Goal: Information Seeking & Learning: Learn about a topic

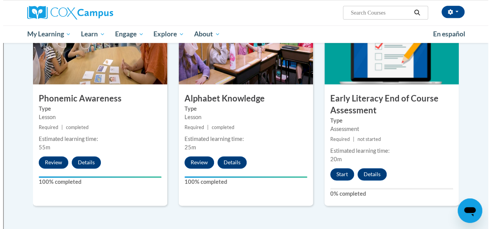
scroll to position [404, 0]
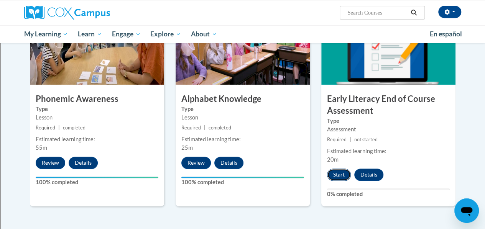
click at [343, 175] on button "Start" at bounding box center [339, 175] width 24 height 12
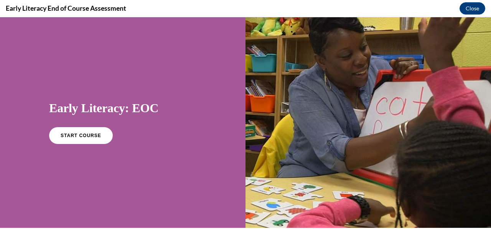
scroll to position [0, 0]
click at [78, 133] on span "START COURSE" at bounding box center [80, 136] width 43 height 6
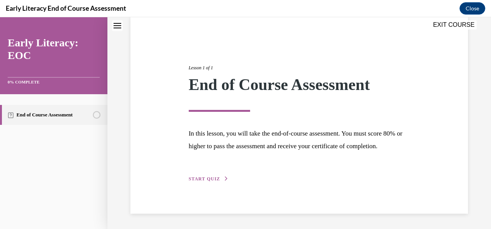
scroll to position [72, 0]
click at [212, 179] on span "START QUIZ" at bounding box center [204, 179] width 31 height 5
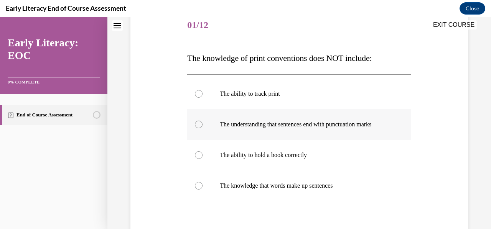
scroll to position [96, 0]
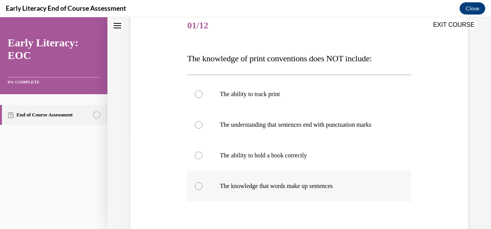
click at [201, 187] on div at bounding box center [199, 187] width 8 height 8
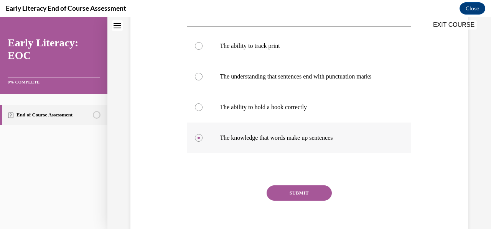
scroll to position [146, 0]
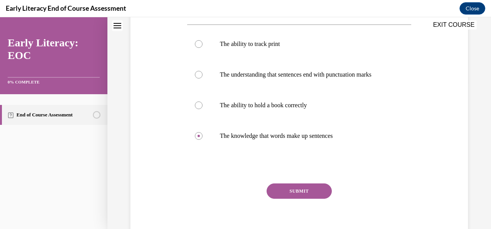
click at [316, 191] on button "SUBMIT" at bounding box center [299, 191] width 65 height 15
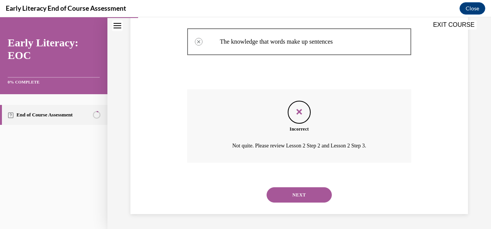
scroll to position [167, 0]
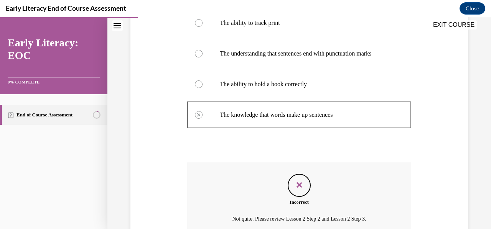
click at [199, 84] on div at bounding box center [199, 85] width 8 height 8
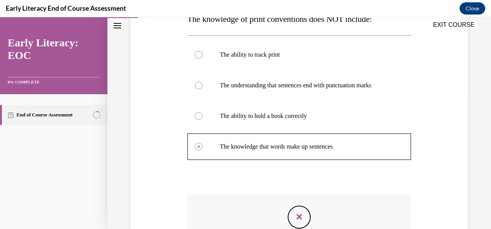
scroll to position [136, 0]
click at [196, 86] on div at bounding box center [199, 85] width 8 height 8
click at [297, 215] on icon "Feedback" at bounding box center [300, 217] width 12 height 12
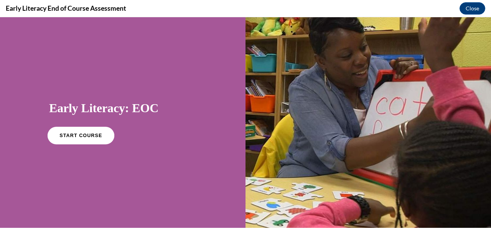
click at [81, 134] on span "START COURSE" at bounding box center [80, 136] width 43 height 6
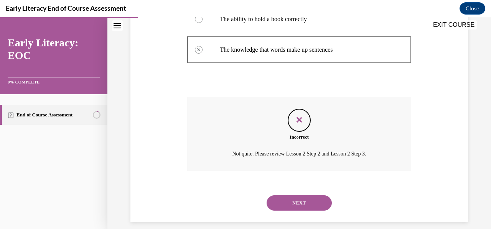
scroll to position [241, 0]
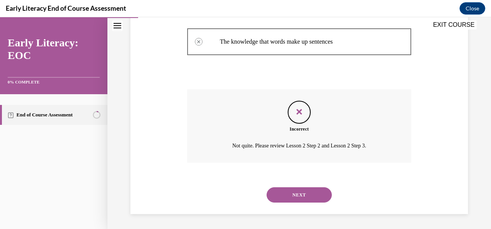
click at [298, 194] on button "NEXT" at bounding box center [299, 195] width 65 height 15
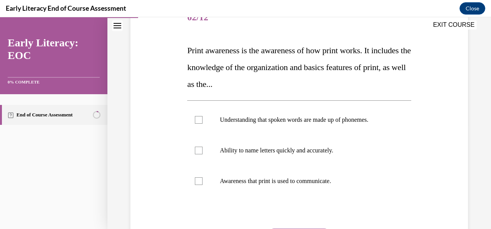
scroll to position [104, 0]
click at [199, 182] on div at bounding box center [199, 181] width 8 height 8
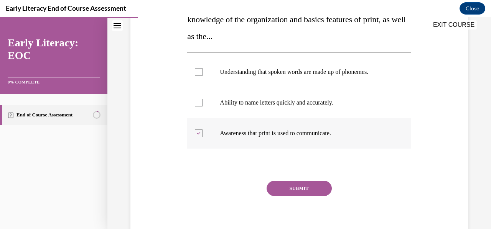
scroll to position [165, 0]
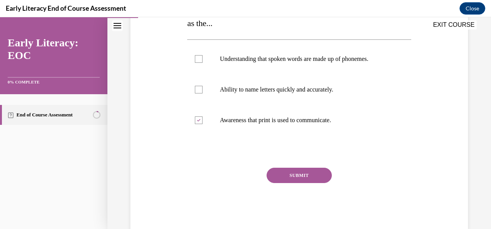
click at [314, 175] on button "SUBMIT" at bounding box center [299, 175] width 65 height 15
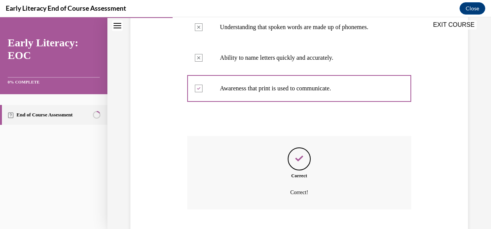
scroll to position [244, 0]
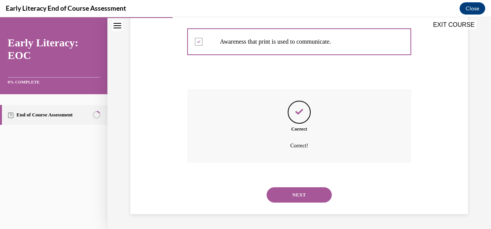
click at [309, 197] on button "NEXT" at bounding box center [299, 195] width 65 height 15
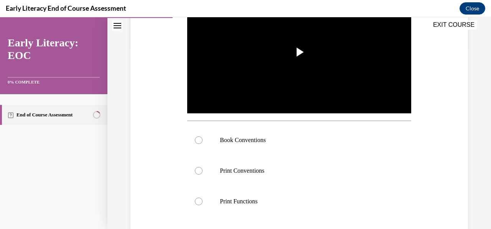
scroll to position [181, 0]
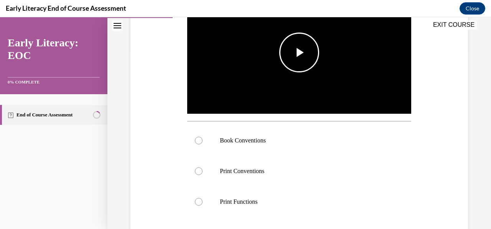
click at [299, 53] on span "Video player" at bounding box center [299, 53] width 0 height 0
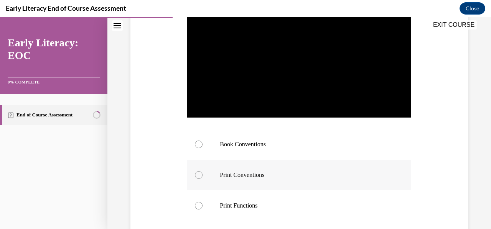
scroll to position [187, 0]
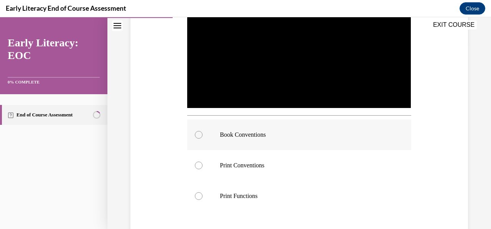
click at [199, 131] on div at bounding box center [199, 135] width 8 height 8
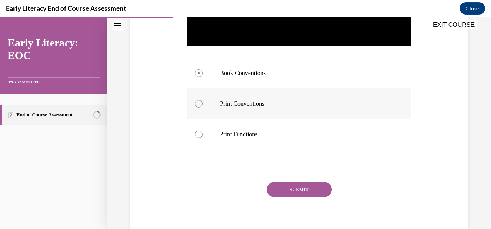
scroll to position [256, 0]
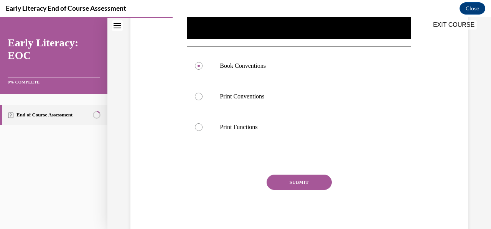
click at [312, 180] on button "SUBMIT" at bounding box center [299, 182] width 65 height 15
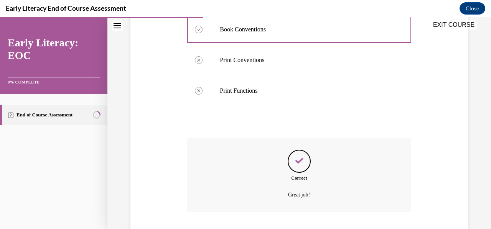
scroll to position [339, 0]
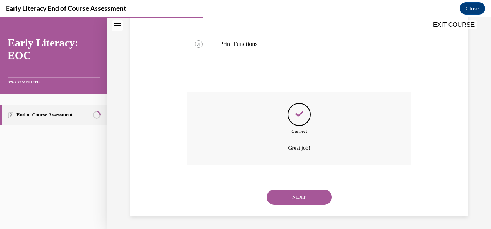
click at [306, 195] on button "NEXT" at bounding box center [299, 197] width 65 height 15
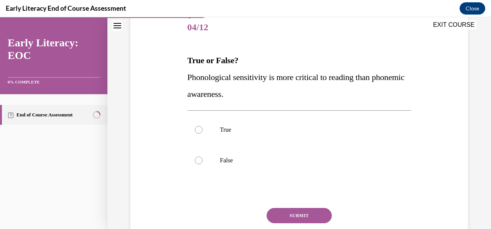
scroll to position [94, 0]
click at [197, 134] on div at bounding box center [299, 130] width 224 height 31
click at [195, 163] on div at bounding box center [199, 161] width 8 height 8
click at [295, 219] on button "SUBMIT" at bounding box center [299, 216] width 65 height 15
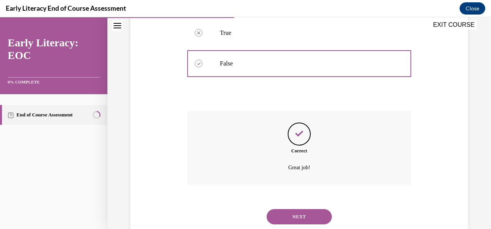
scroll to position [213, 0]
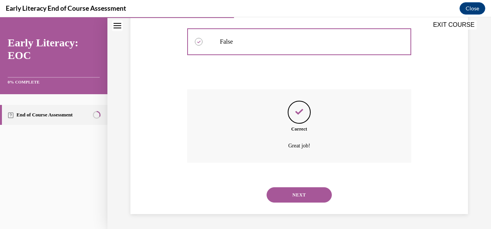
click at [305, 196] on button "NEXT" at bounding box center [299, 195] width 65 height 15
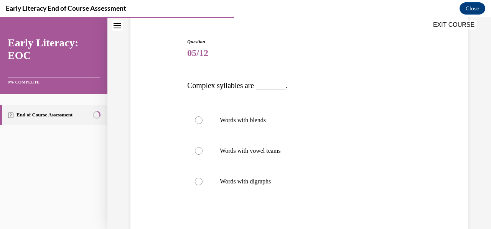
scroll to position [81, 0]
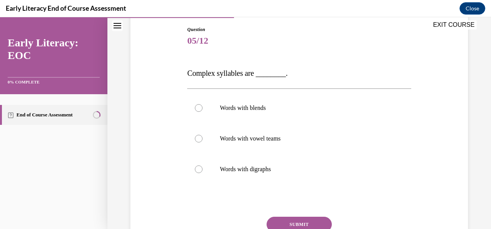
click at [383, 196] on div at bounding box center [299, 200] width 224 height 9
click at [199, 167] on div at bounding box center [199, 170] width 8 height 8
click at [315, 226] on button "SUBMIT" at bounding box center [299, 224] width 65 height 15
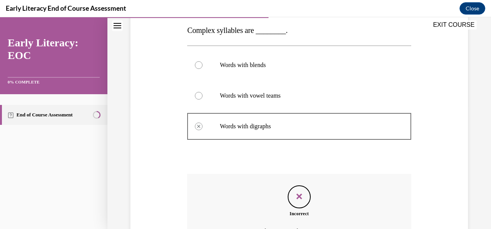
scroll to position [210, 0]
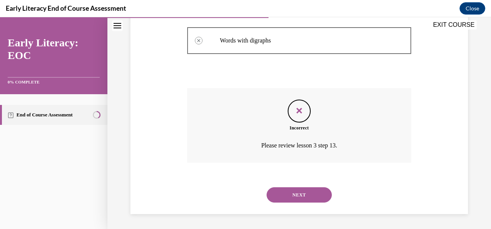
click at [309, 191] on button "NEXT" at bounding box center [299, 195] width 65 height 15
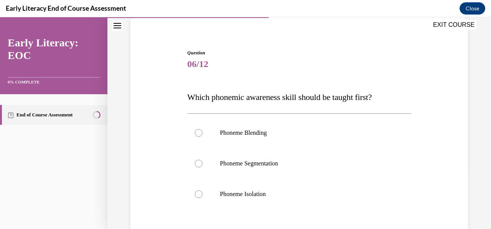
scroll to position [73, 0]
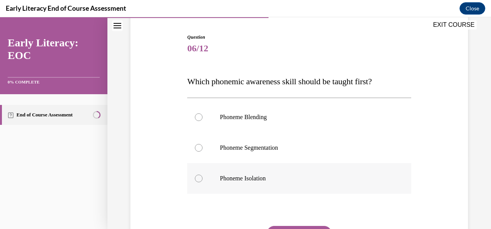
click at [197, 180] on div at bounding box center [199, 179] width 8 height 8
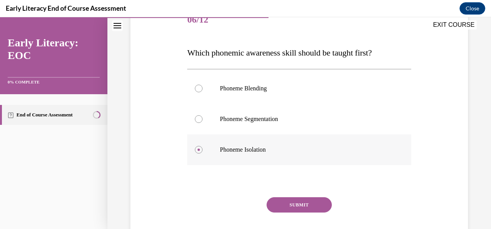
scroll to position [102, 0]
click at [312, 201] on button "SUBMIT" at bounding box center [299, 204] width 65 height 15
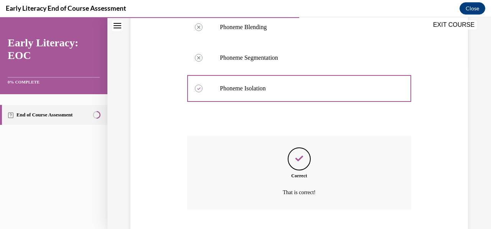
scroll to position [210, 0]
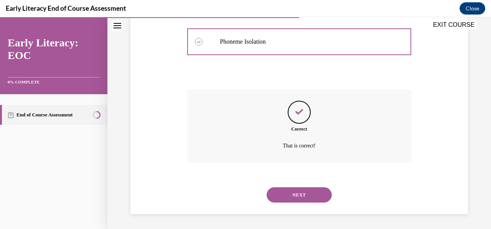
click at [308, 198] on button "NEXT" at bounding box center [299, 195] width 65 height 15
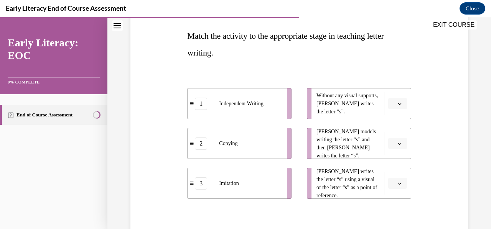
scroll to position [119, 0]
drag, startPoint x: 336, startPoint y: 100, endPoint x: 287, endPoint y: 97, distance: 49.2
click at [287, 97] on div "1 Independent Writing 2 Copying 3 Imitation Without any visual supports, Tina w…" at bounding box center [299, 136] width 224 height 126
click at [397, 104] on span "button" at bounding box center [399, 103] width 5 height 5
click at [391, 139] on span "1" at bounding box center [389, 136] width 3 height 6
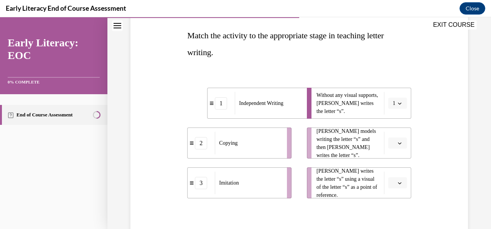
click at [398, 183] on icon "button" at bounding box center [399, 184] width 3 height 2
click at [394, 150] on div "2" at bounding box center [391, 150] width 19 height 15
click at [398, 142] on icon "button" at bounding box center [400, 144] width 4 height 4
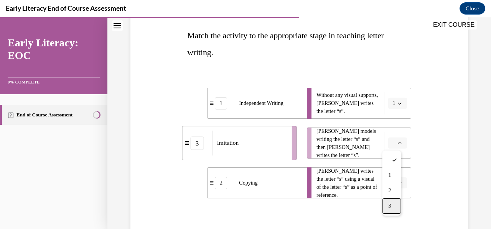
click at [394, 208] on div "3" at bounding box center [391, 206] width 19 height 15
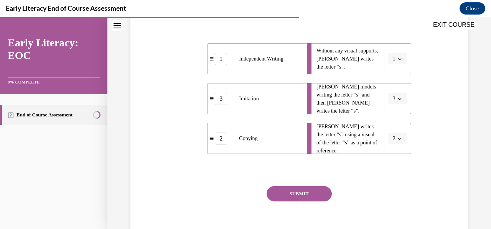
scroll to position [164, 0]
click at [309, 196] on button "SUBMIT" at bounding box center [299, 193] width 65 height 15
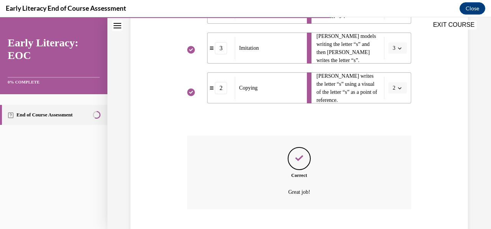
scroll to position [261, 0]
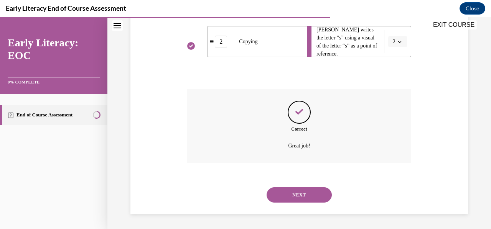
click at [309, 196] on button "NEXT" at bounding box center [299, 195] width 65 height 15
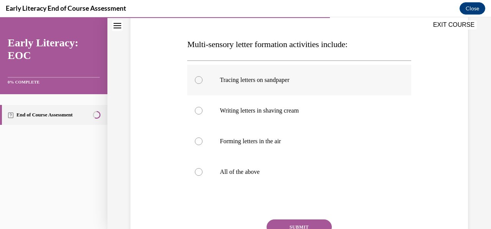
scroll to position [111, 0]
click at [198, 171] on div at bounding box center [199, 172] width 8 height 8
click at [290, 225] on button "SUBMIT" at bounding box center [299, 226] width 65 height 15
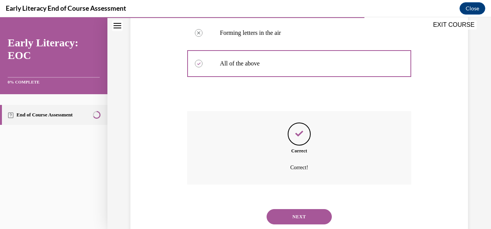
scroll to position [241, 0]
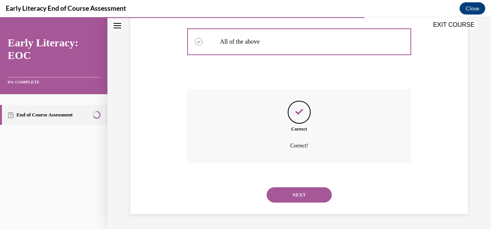
click at [316, 191] on button "NEXT" at bounding box center [299, 195] width 65 height 15
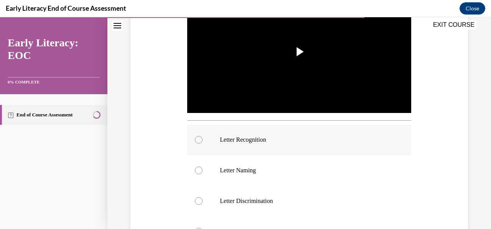
scroll to position [182, 0]
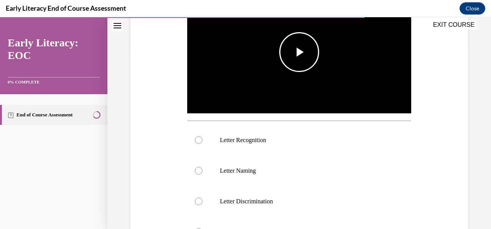
click at [299, 52] on span "Video player" at bounding box center [299, 52] width 0 height 0
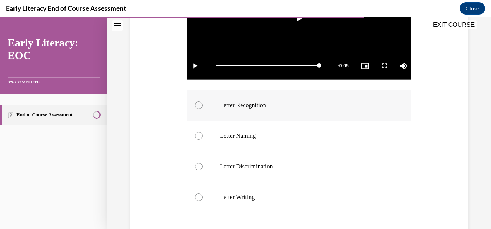
scroll to position [213, 0]
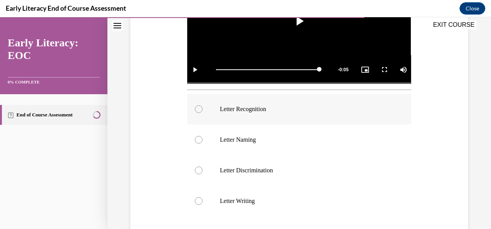
click at [201, 108] on div at bounding box center [199, 110] width 8 height 8
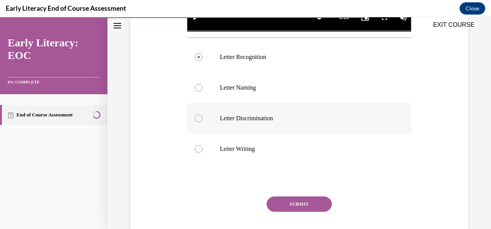
scroll to position [266, 0]
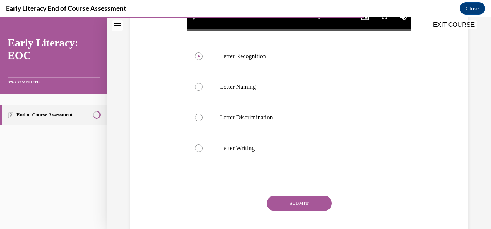
click at [307, 199] on button "SUBMIT" at bounding box center [299, 203] width 65 height 15
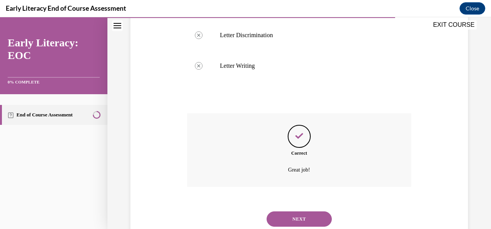
scroll to position [370, 0]
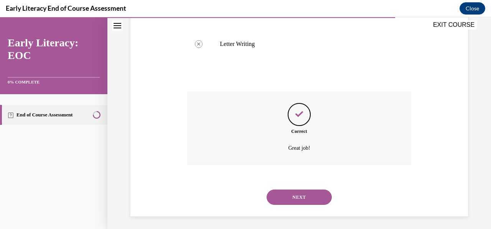
click at [305, 196] on button "NEXT" at bounding box center [299, 197] width 65 height 15
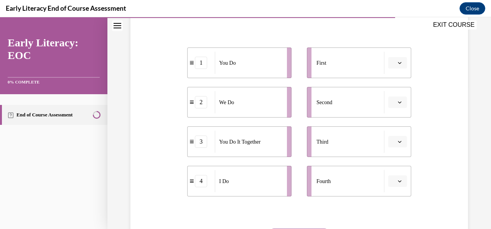
scroll to position [143, 0]
click at [398, 62] on icon "button" at bounding box center [400, 63] width 4 height 4
click at [387, 144] on div "4" at bounding box center [391, 140] width 19 height 15
click at [397, 99] on span "button" at bounding box center [399, 101] width 5 height 5
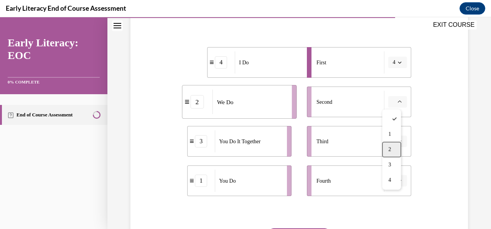
click at [390, 148] on span "2" at bounding box center [389, 150] width 3 height 6
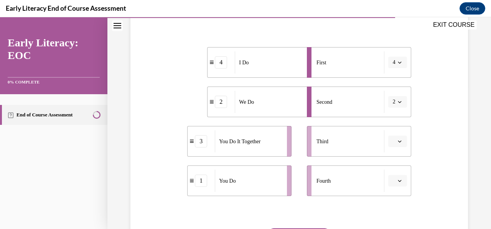
click at [398, 141] on span "button" at bounding box center [399, 141] width 5 height 5
click at [393, 107] on div "3" at bounding box center [391, 109] width 19 height 15
click at [398, 181] on span "button" at bounding box center [399, 180] width 5 height 5
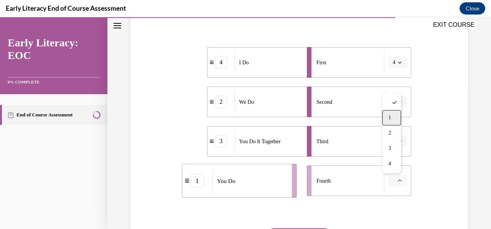
click at [391, 119] on div "1" at bounding box center [391, 118] width 19 height 15
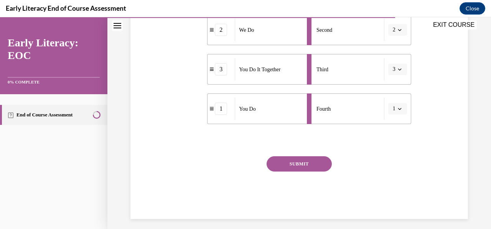
scroll to position [220, 0]
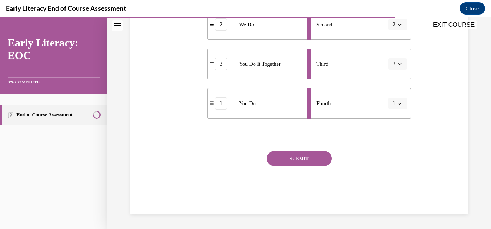
click at [310, 165] on button "SUBMIT" at bounding box center [299, 158] width 65 height 15
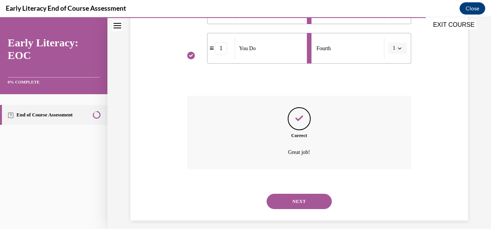
scroll to position [282, 0]
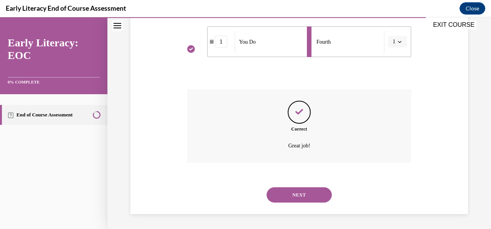
click at [299, 195] on button "NEXT" at bounding box center [299, 195] width 65 height 15
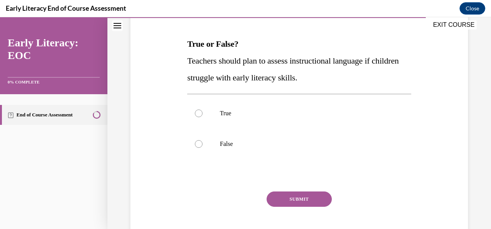
scroll to position [111, 0]
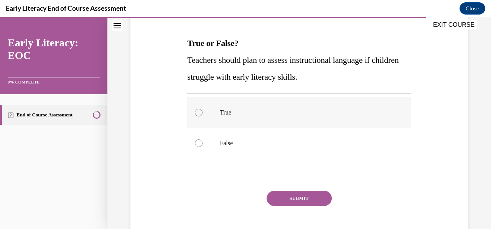
click at [200, 115] on div at bounding box center [199, 113] width 8 height 8
click at [300, 199] on button "SUBMIT" at bounding box center [299, 198] width 65 height 15
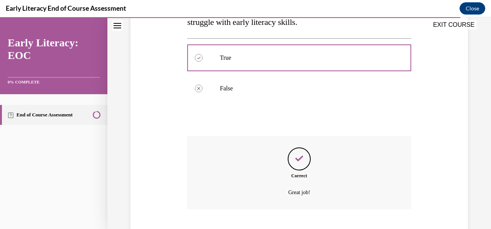
scroll to position [213, 0]
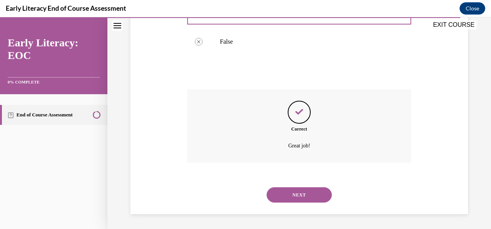
click at [300, 199] on button "NEXT" at bounding box center [299, 195] width 65 height 15
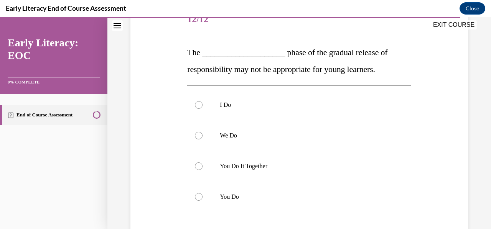
scroll to position [102, 0]
click at [199, 196] on div at bounding box center [199, 198] width 8 height 8
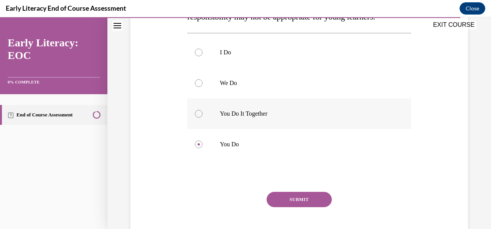
scroll to position [173, 0]
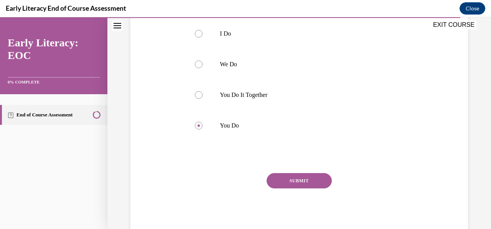
click at [315, 178] on button "SUBMIT" at bounding box center [299, 180] width 65 height 15
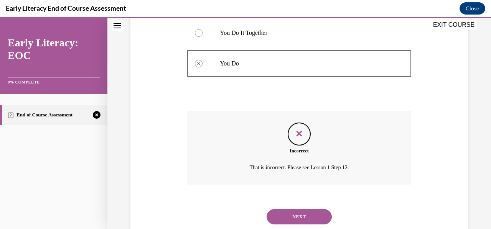
scroll to position [257, 0]
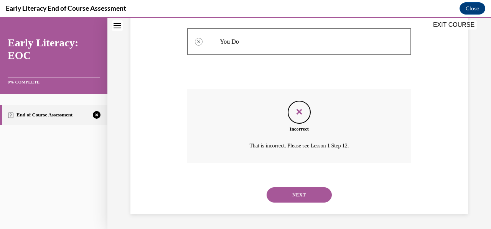
click at [313, 198] on button "NEXT" at bounding box center [299, 195] width 65 height 15
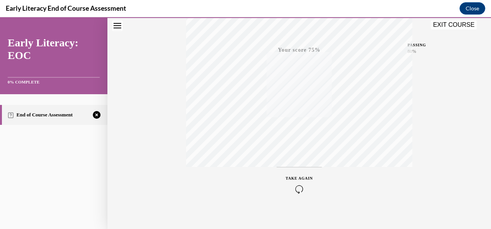
scroll to position [181, 0]
click at [296, 181] on icon "button" at bounding box center [299, 183] width 27 height 8
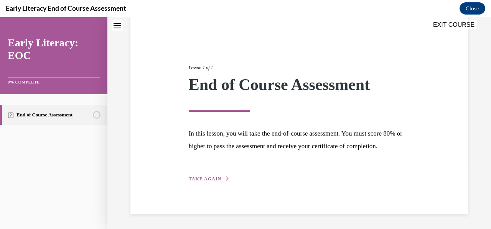
scroll to position [72, 0]
click at [210, 180] on span "TAKE AGAIN" at bounding box center [205, 179] width 33 height 5
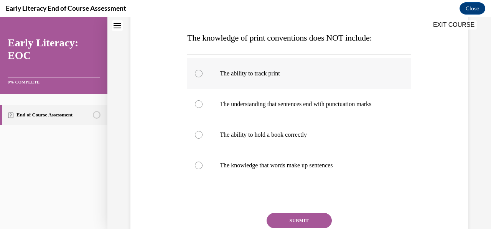
scroll to position [117, 0]
click at [249, 99] on div at bounding box center [299, 104] width 224 height 31
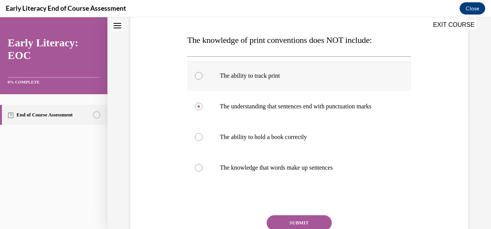
scroll to position [114, 0]
click at [200, 137] on div at bounding box center [199, 138] width 8 height 8
click at [312, 219] on button "SUBMIT" at bounding box center [299, 223] width 65 height 15
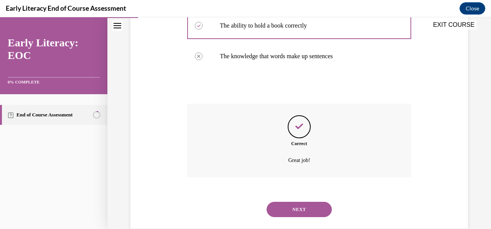
scroll to position [241, 0]
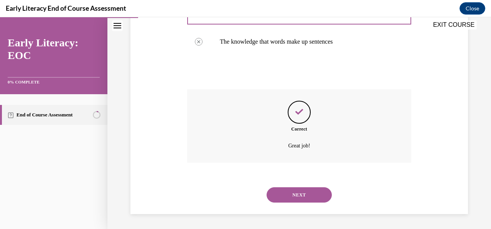
click at [305, 198] on button "NEXT" at bounding box center [299, 195] width 65 height 15
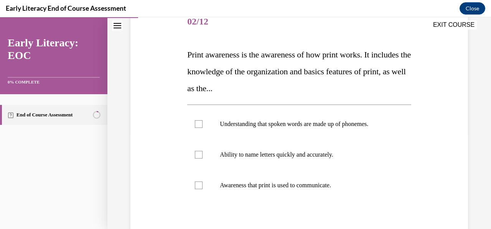
scroll to position [99, 0]
click at [197, 155] on div at bounding box center [199, 156] width 8 height 8
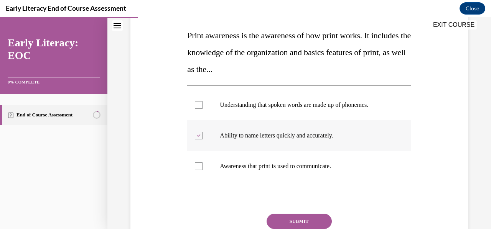
scroll to position [119, 0]
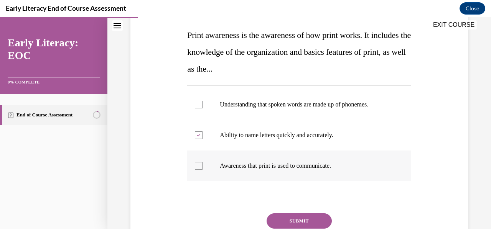
click at [195, 168] on div at bounding box center [199, 166] width 8 height 8
click at [197, 141] on div at bounding box center [299, 135] width 224 height 31
click at [286, 223] on button "SUBMIT" at bounding box center [299, 221] width 65 height 15
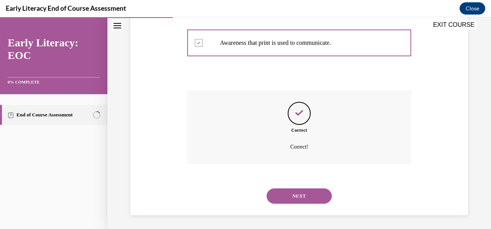
scroll to position [244, 0]
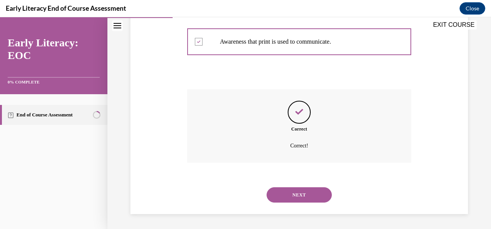
click at [302, 194] on button "NEXT" at bounding box center [299, 195] width 65 height 15
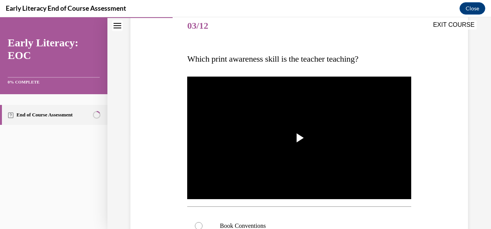
scroll to position [97, 0]
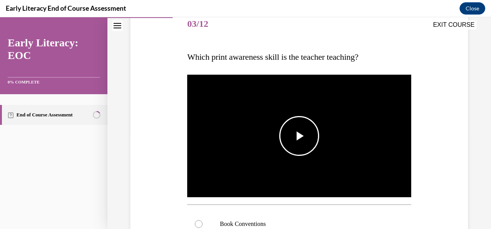
click at [299, 136] on span "Video player" at bounding box center [299, 136] width 0 height 0
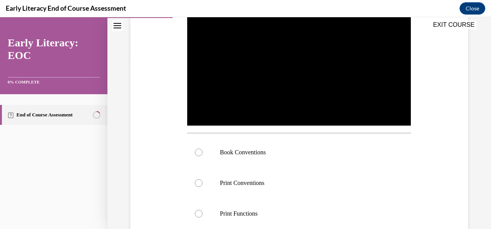
scroll to position [170, 0]
click at [201, 151] on div at bounding box center [199, 153] width 8 height 8
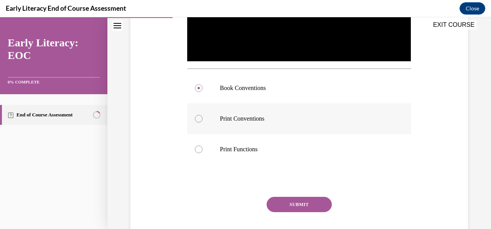
scroll to position [245, 0]
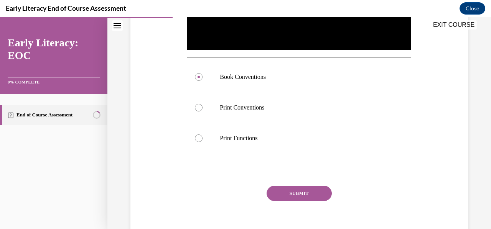
click at [304, 190] on button "SUBMIT" at bounding box center [299, 193] width 65 height 15
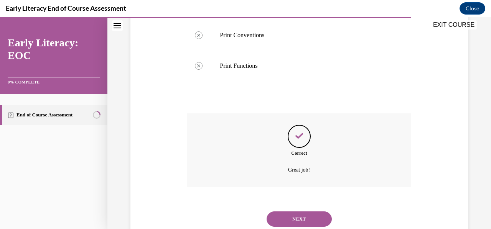
scroll to position [339, 0]
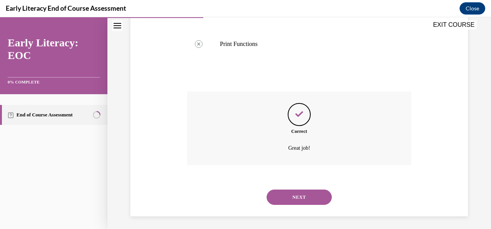
click at [304, 195] on button "NEXT" at bounding box center [299, 197] width 65 height 15
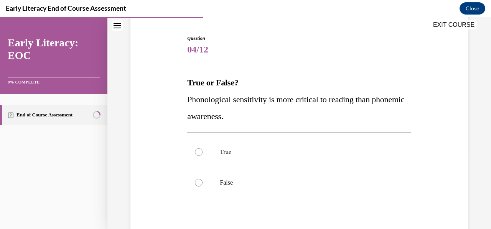
scroll to position [76, 0]
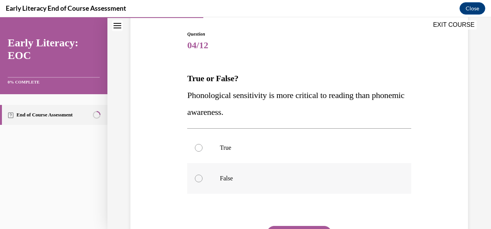
click at [196, 174] on div at bounding box center [299, 178] width 224 height 31
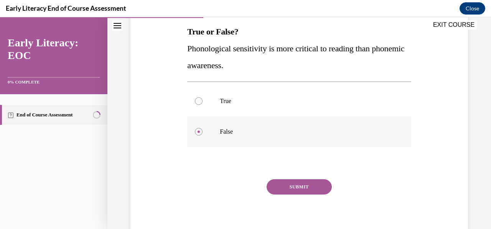
scroll to position [124, 0]
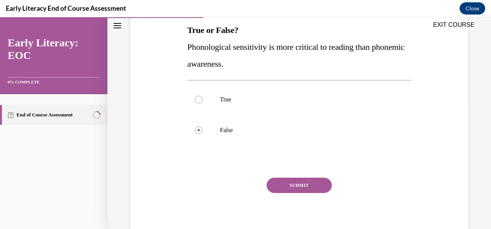
click at [305, 183] on button "SUBMIT" at bounding box center [299, 185] width 65 height 15
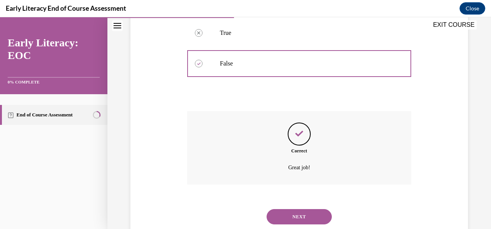
scroll to position [213, 0]
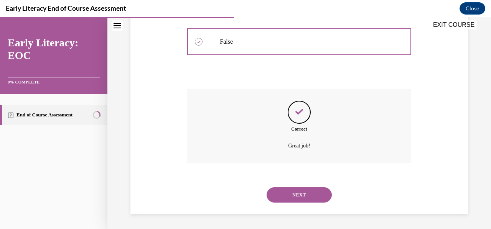
click at [304, 194] on button "NEXT" at bounding box center [299, 195] width 65 height 15
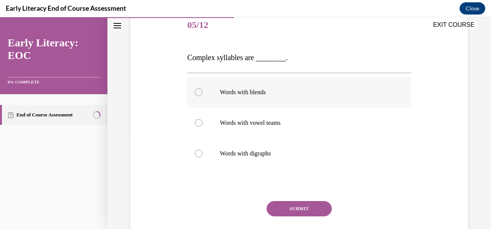
scroll to position [97, 0]
click at [198, 92] on div at bounding box center [199, 92] width 8 height 8
click at [309, 208] on button "SUBMIT" at bounding box center [299, 208] width 65 height 15
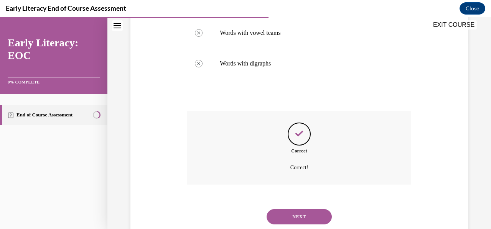
scroll to position [208, 0]
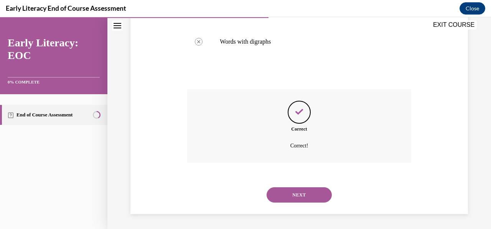
click at [305, 196] on button "NEXT" at bounding box center [299, 195] width 65 height 15
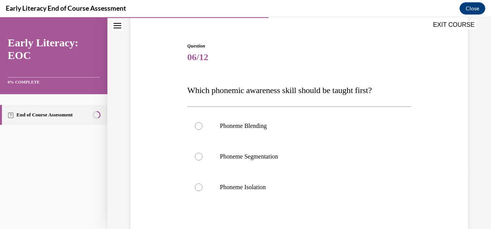
scroll to position [64, 0]
click at [198, 188] on div at bounding box center [199, 188] width 8 height 8
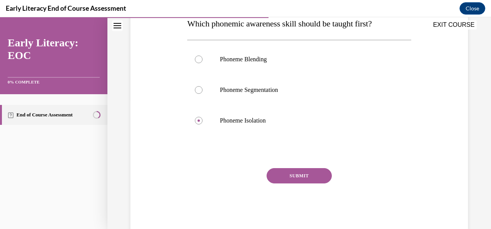
click at [307, 181] on button "SUBMIT" at bounding box center [299, 175] width 65 height 15
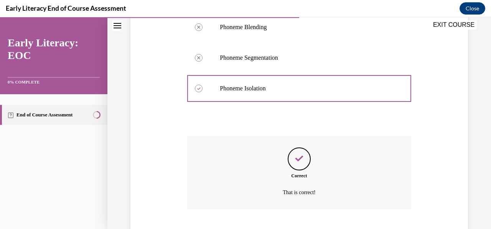
scroll to position [210, 0]
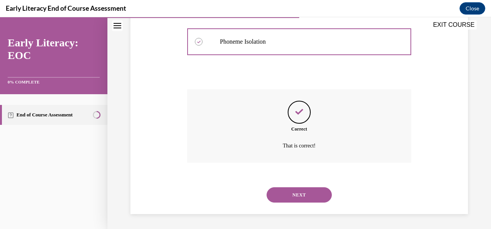
click at [305, 194] on button "NEXT" at bounding box center [299, 195] width 65 height 15
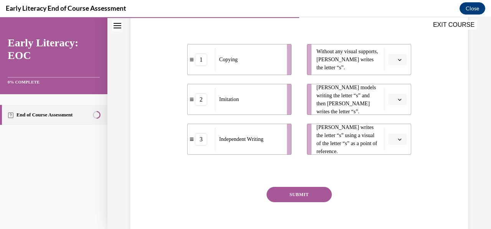
scroll to position [162, 0]
click at [398, 100] on icon "button" at bounding box center [400, 101] width 4 height 4
click at [427, 87] on div "Question 07/12 Match the activity to the appropriate stage in teaching letter w…" at bounding box center [300, 86] width 342 height 329
click at [398, 59] on icon "button" at bounding box center [400, 61] width 4 height 4
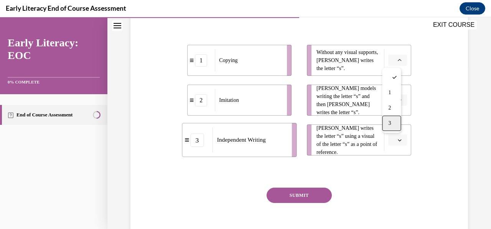
click at [396, 121] on div "3" at bounding box center [391, 123] width 19 height 15
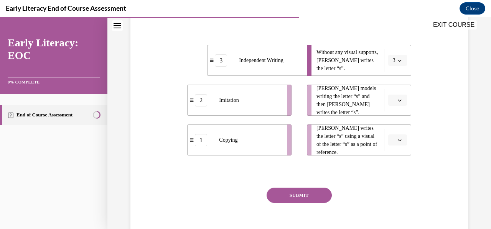
click at [398, 101] on icon "button" at bounding box center [399, 101] width 3 height 2
click at [395, 146] on div "2" at bounding box center [391, 147] width 19 height 15
click at [398, 140] on icon "button" at bounding box center [399, 141] width 3 height 2
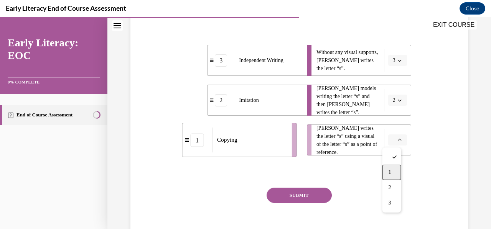
click at [392, 173] on div "1" at bounding box center [391, 172] width 19 height 15
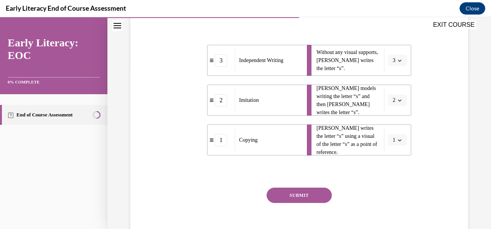
click at [297, 198] on button "SUBMIT" at bounding box center [299, 195] width 65 height 15
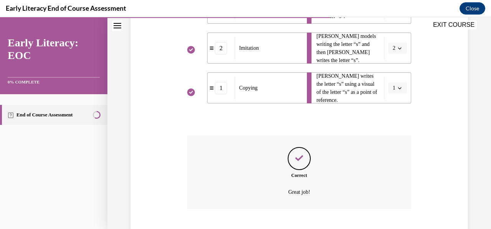
scroll to position [261, 0]
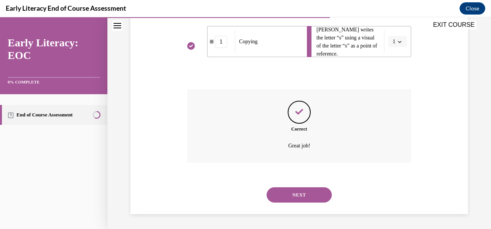
click at [297, 198] on button "NEXT" at bounding box center [299, 195] width 65 height 15
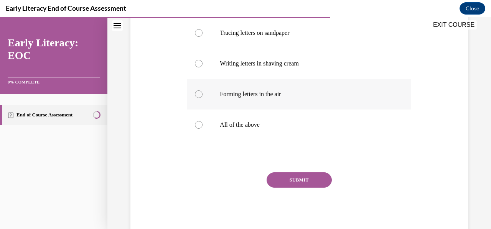
scroll to position [158, 0]
click at [196, 125] on div at bounding box center [199, 124] width 8 height 8
click at [292, 183] on button "SUBMIT" at bounding box center [299, 179] width 65 height 15
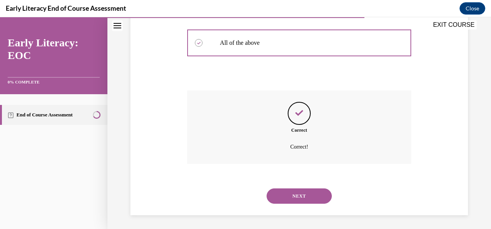
scroll to position [241, 0]
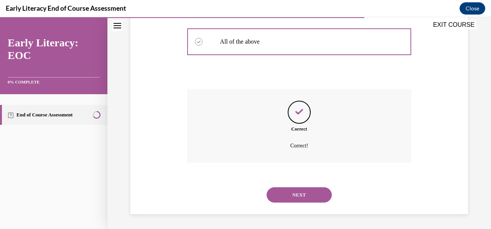
click at [302, 195] on button "NEXT" at bounding box center [299, 195] width 65 height 15
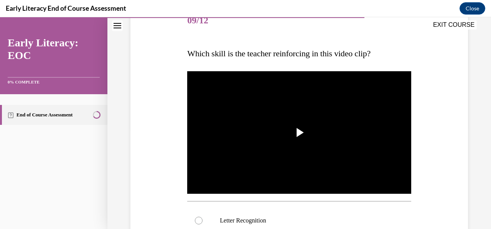
scroll to position [121, 0]
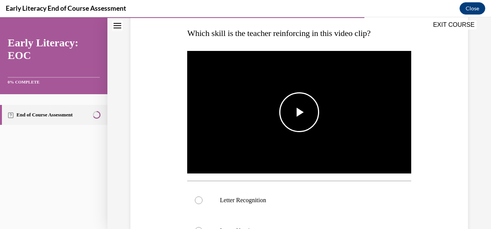
click at [299, 112] on span "Video player" at bounding box center [299, 112] width 0 height 0
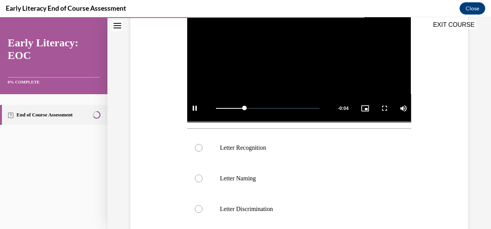
scroll to position [174, 0]
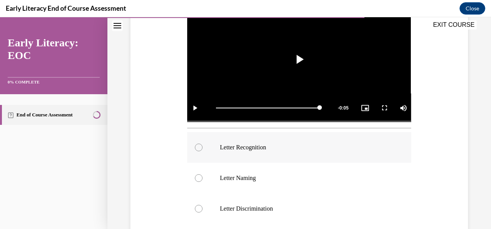
click at [198, 145] on div at bounding box center [199, 148] width 8 height 8
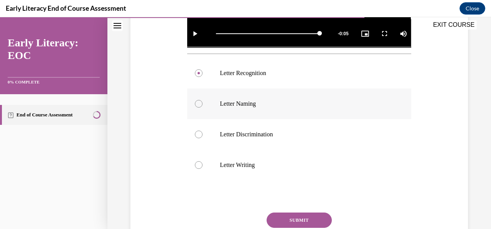
scroll to position [251, 0]
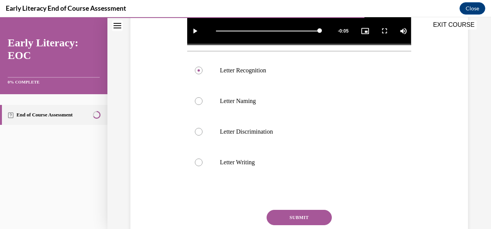
click at [316, 218] on button "SUBMIT" at bounding box center [299, 217] width 65 height 15
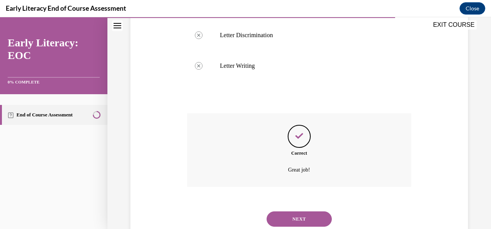
scroll to position [370, 0]
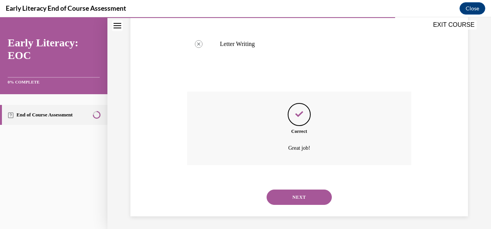
click at [312, 195] on button "NEXT" at bounding box center [299, 197] width 65 height 15
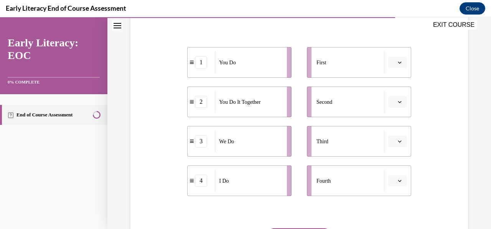
scroll to position [143, 0]
click at [397, 60] on span "button" at bounding box center [399, 61] width 5 height 5
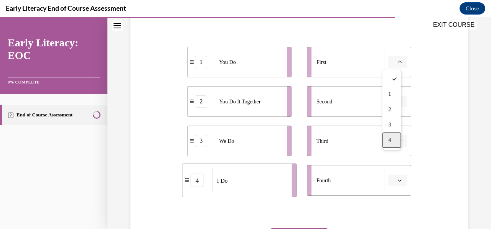
click at [391, 140] on span "4" at bounding box center [389, 140] width 3 height 6
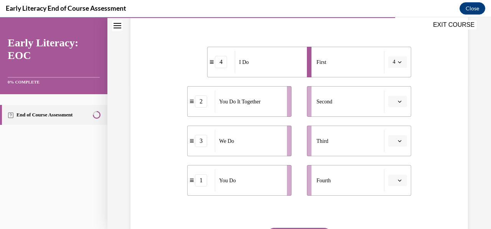
click at [398, 101] on icon "button" at bounding box center [400, 102] width 4 height 4
click at [394, 161] on div "3" at bounding box center [391, 164] width 19 height 15
click at [398, 139] on button "button" at bounding box center [397, 141] width 19 height 12
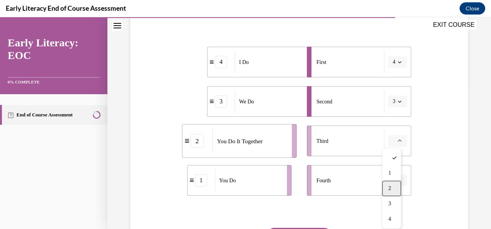
click at [395, 188] on div "2" at bounding box center [391, 188] width 19 height 15
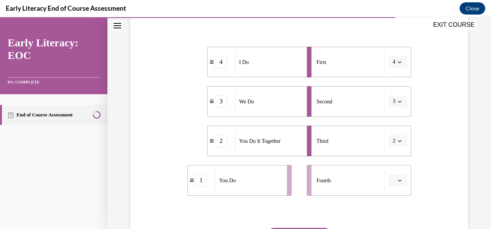
click at [398, 181] on icon "button" at bounding box center [400, 181] width 4 height 4
click at [388, 118] on div "1" at bounding box center [391, 117] width 19 height 15
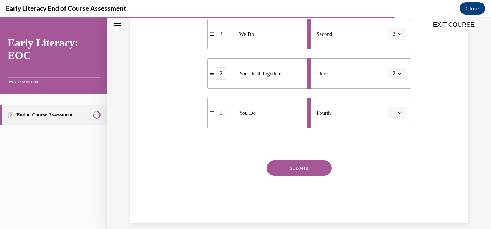
scroll to position [220, 0]
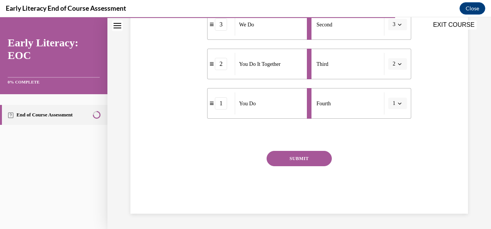
click at [302, 155] on button "SUBMIT" at bounding box center [299, 158] width 65 height 15
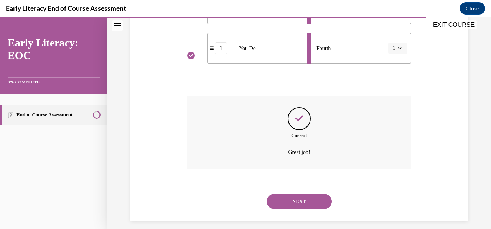
scroll to position [282, 0]
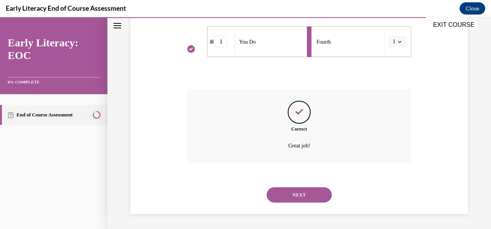
click at [302, 198] on button "NEXT" at bounding box center [299, 195] width 65 height 15
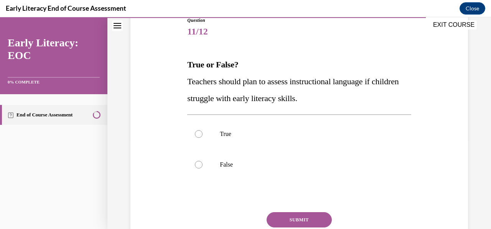
scroll to position [90, 0]
click at [198, 132] on div at bounding box center [199, 134] width 8 height 8
click at [294, 219] on button "SUBMIT" at bounding box center [299, 219] width 65 height 15
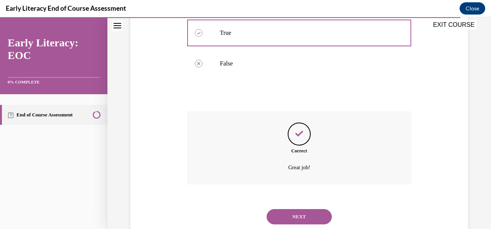
scroll to position [213, 0]
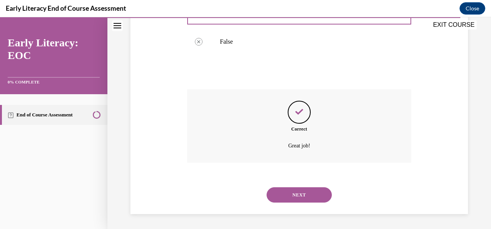
click at [300, 197] on button "NEXT" at bounding box center [299, 195] width 65 height 15
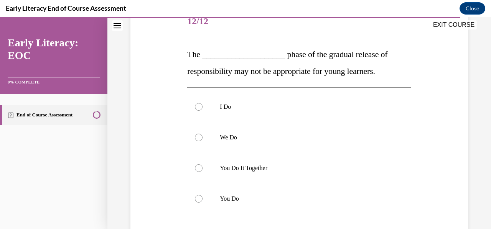
scroll to position [101, 0]
click at [198, 198] on div at bounding box center [199, 199] width 8 height 8
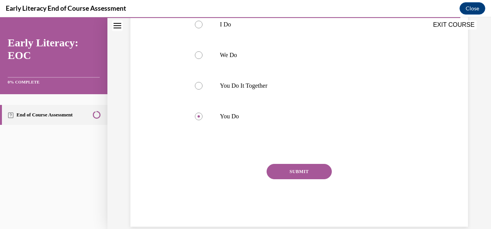
click at [319, 175] on button "SUBMIT" at bounding box center [299, 171] width 65 height 15
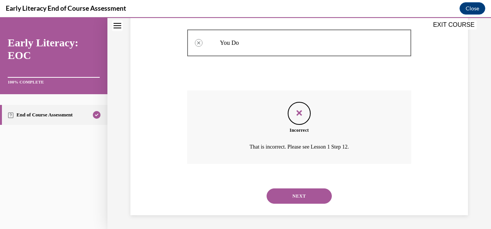
scroll to position [257, 0]
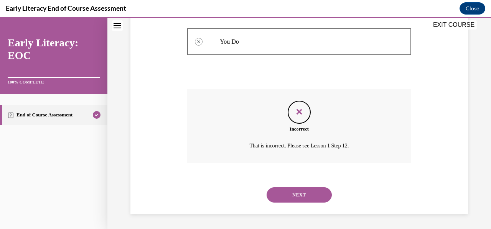
click at [299, 193] on button "NEXT" at bounding box center [299, 195] width 65 height 15
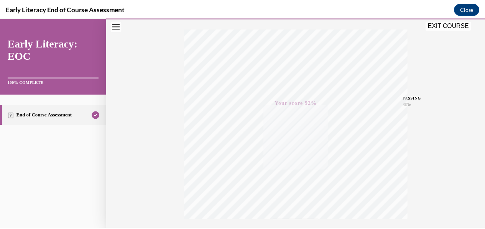
scroll to position [0, 0]
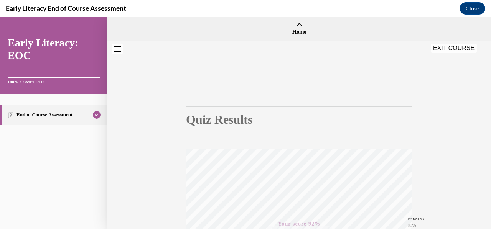
click at [459, 50] on button "EXIT COURSE" at bounding box center [454, 48] width 46 height 9
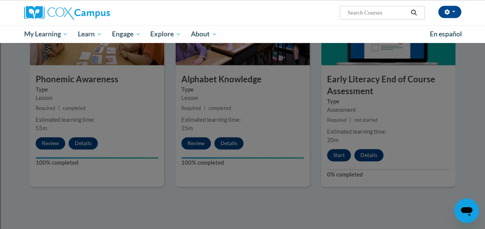
scroll to position [407, 0]
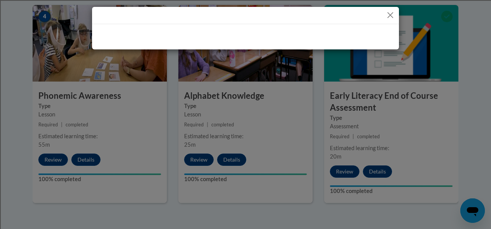
click at [436, 122] on div at bounding box center [245, 114] width 491 height 229
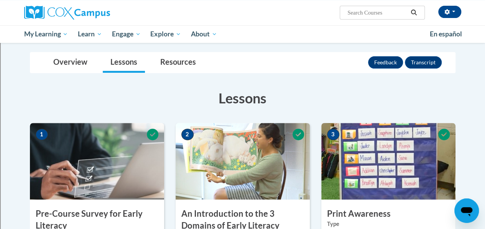
scroll to position [0, 0]
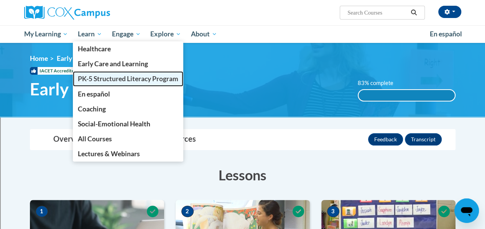
click at [101, 76] on span "PK-5 Structured Literacy Program" at bounding box center [128, 79] width 101 height 8
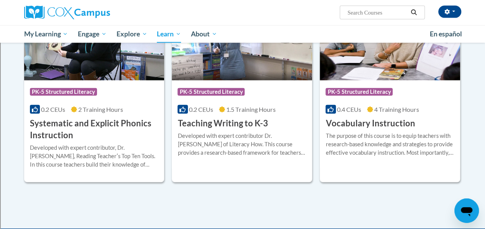
scroll to position [878, 0]
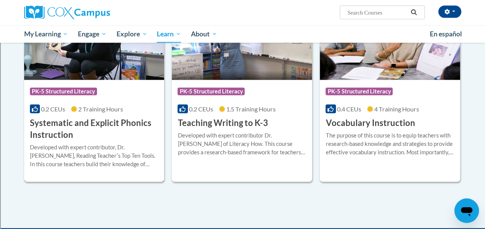
click at [57, 129] on h3 "Systematic and Explicit Phonics Instruction" at bounding box center [94, 129] width 129 height 24
